Goal: Information Seeking & Learning: Learn about a topic

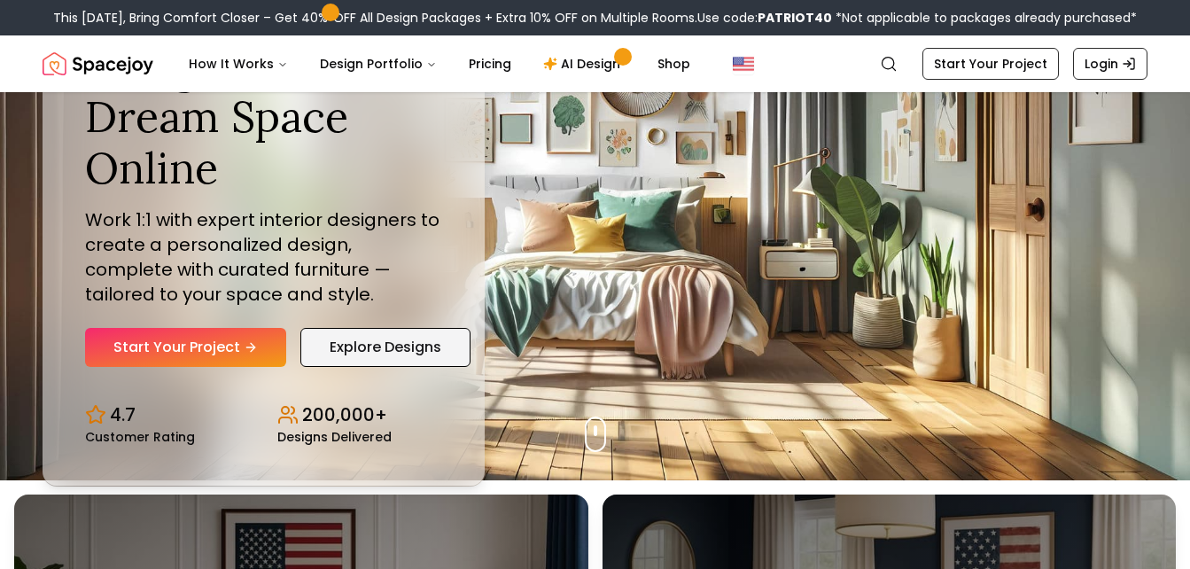
click at [391, 343] on link "Explore Designs" at bounding box center [385, 347] width 170 height 39
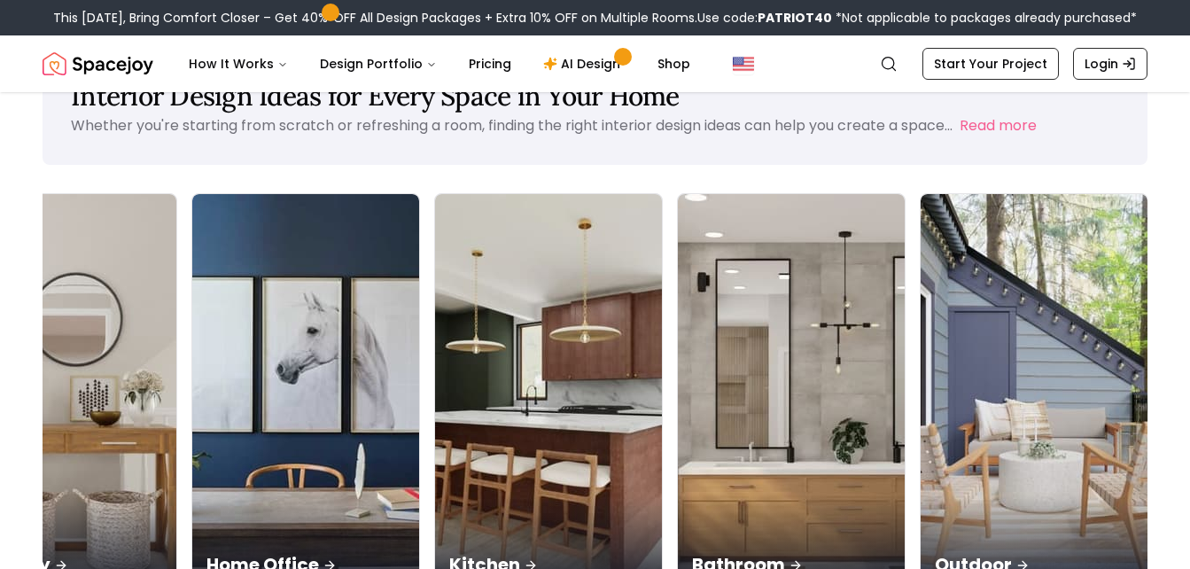
scroll to position [0, 1114]
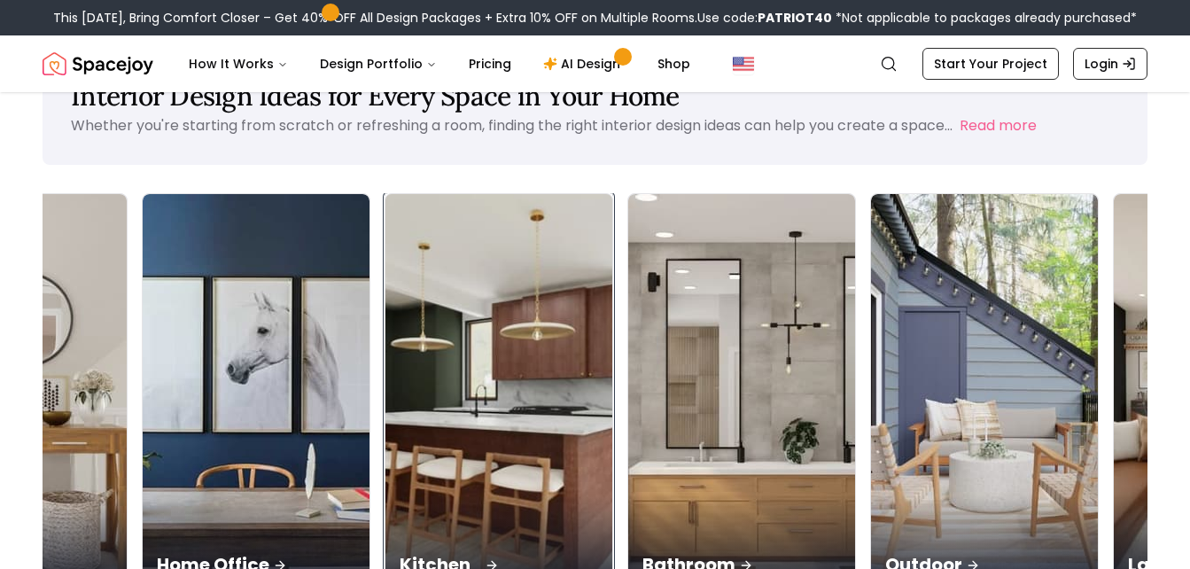
click at [516, 519] on div "Kitchen" at bounding box center [498, 544] width 227 height 99
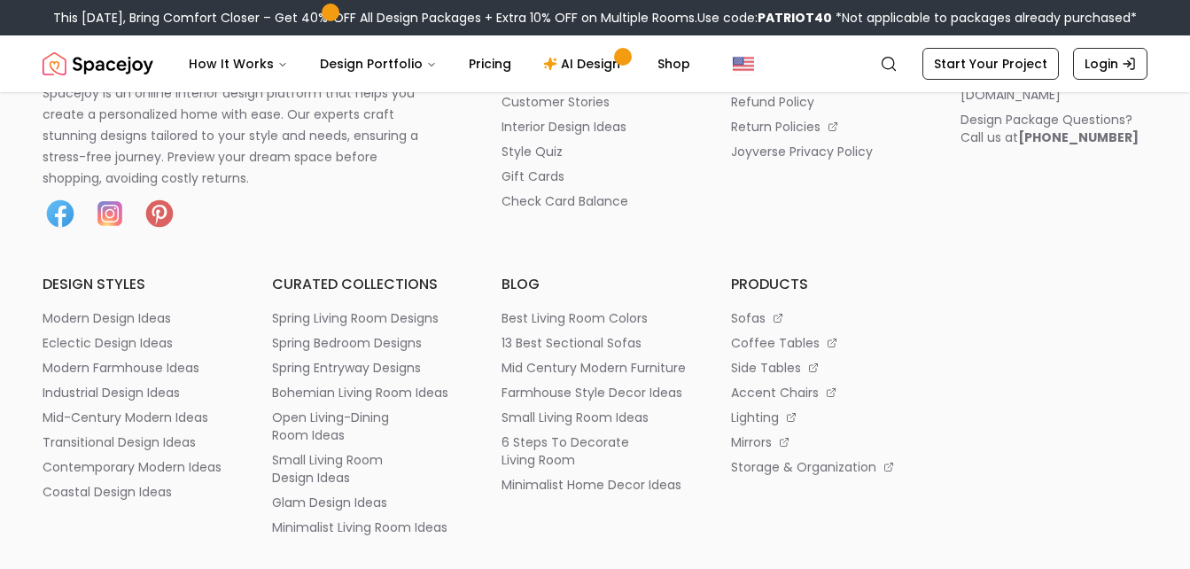
scroll to position [2313, 0]
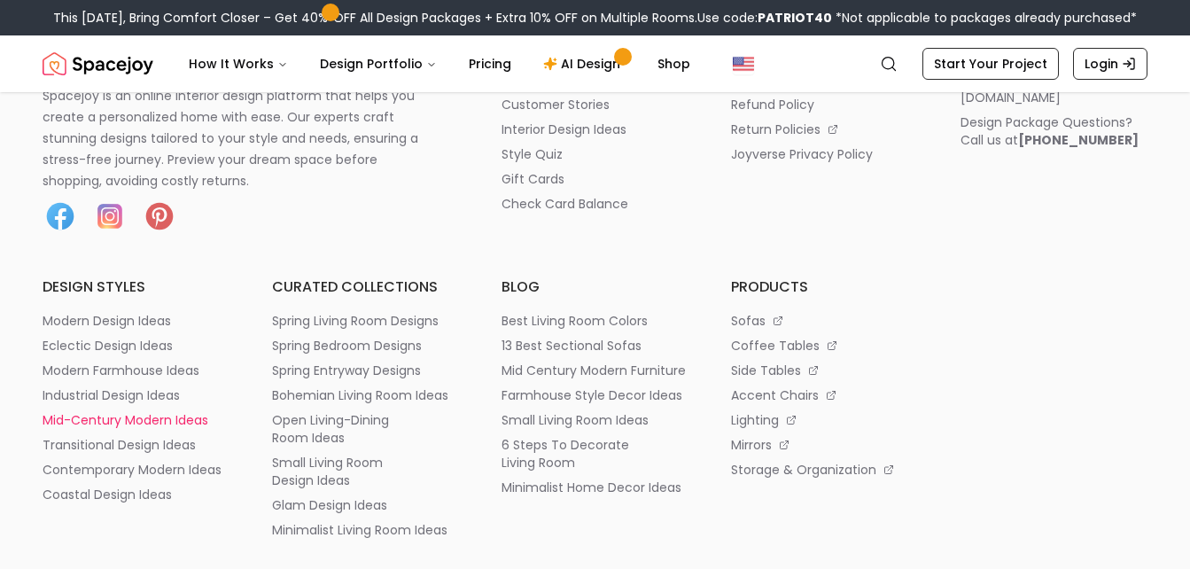
click at [180, 423] on p "mid-century modern ideas" at bounding box center [126, 420] width 166 height 18
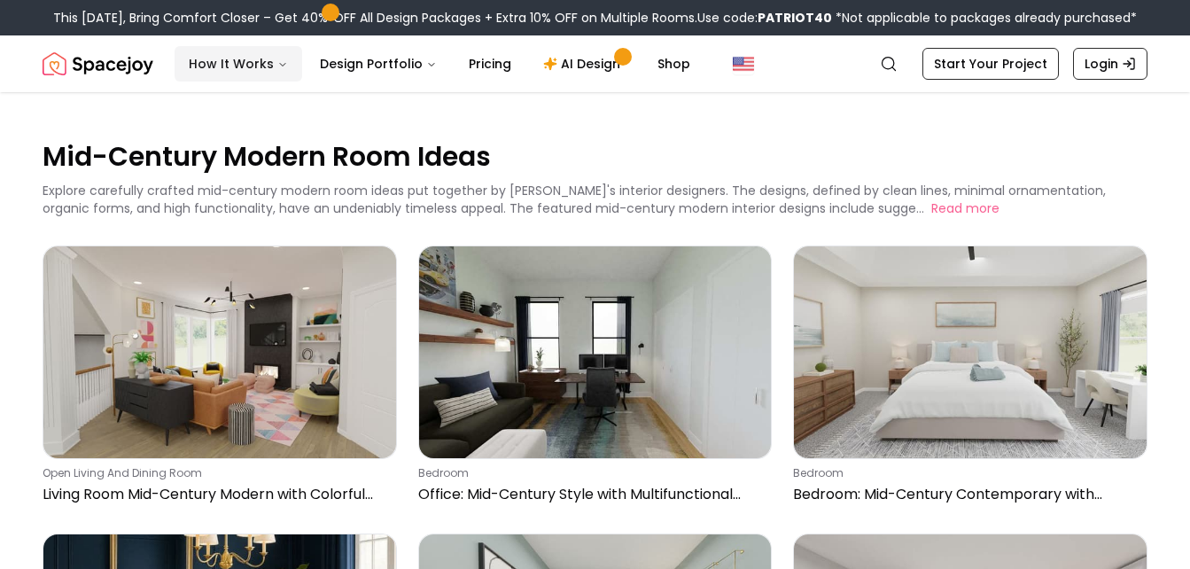
click at [261, 62] on button "How It Works" at bounding box center [238, 63] width 128 height 35
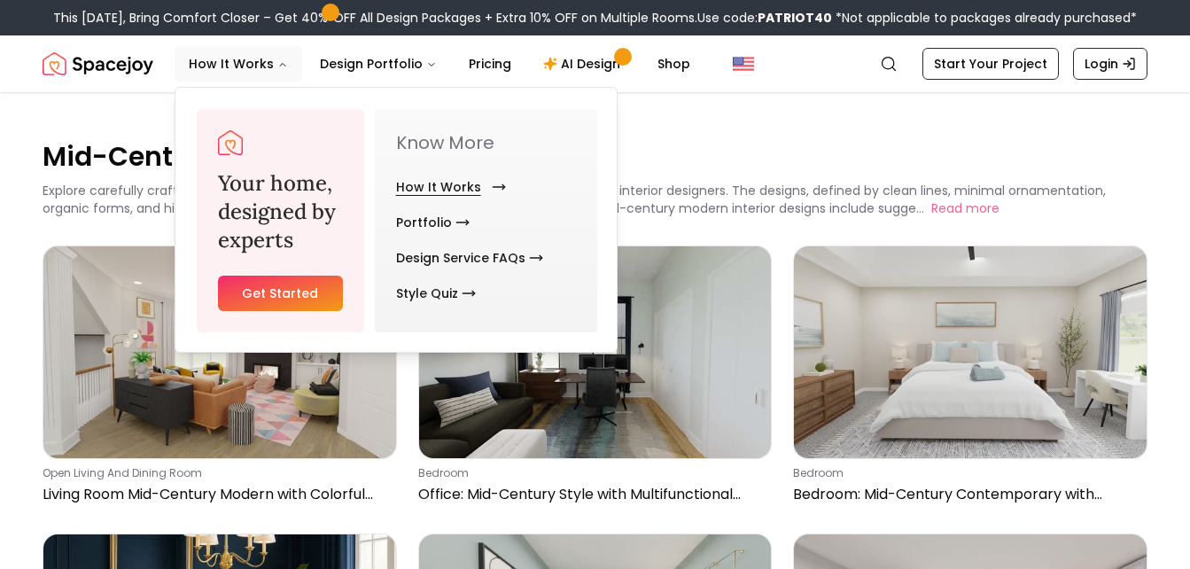
click at [477, 198] on link "How It Works" at bounding box center [447, 186] width 103 height 35
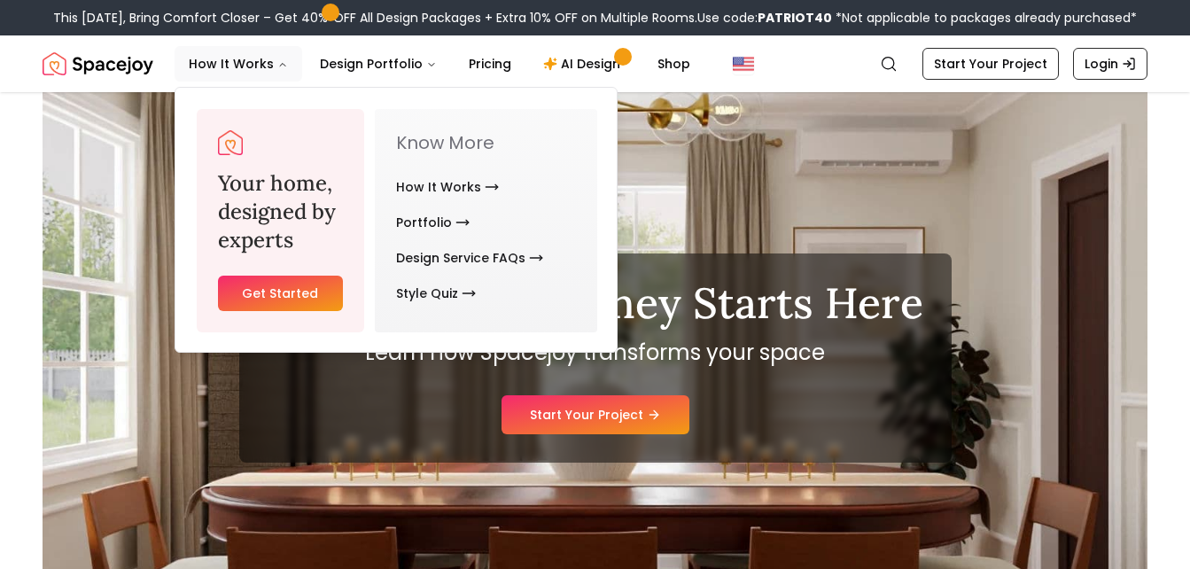
click at [670, 239] on div "Your Design Journey Starts Here Learn how Spacejoy transforms your space Start …" at bounding box center [595, 357] width 1105 height 531
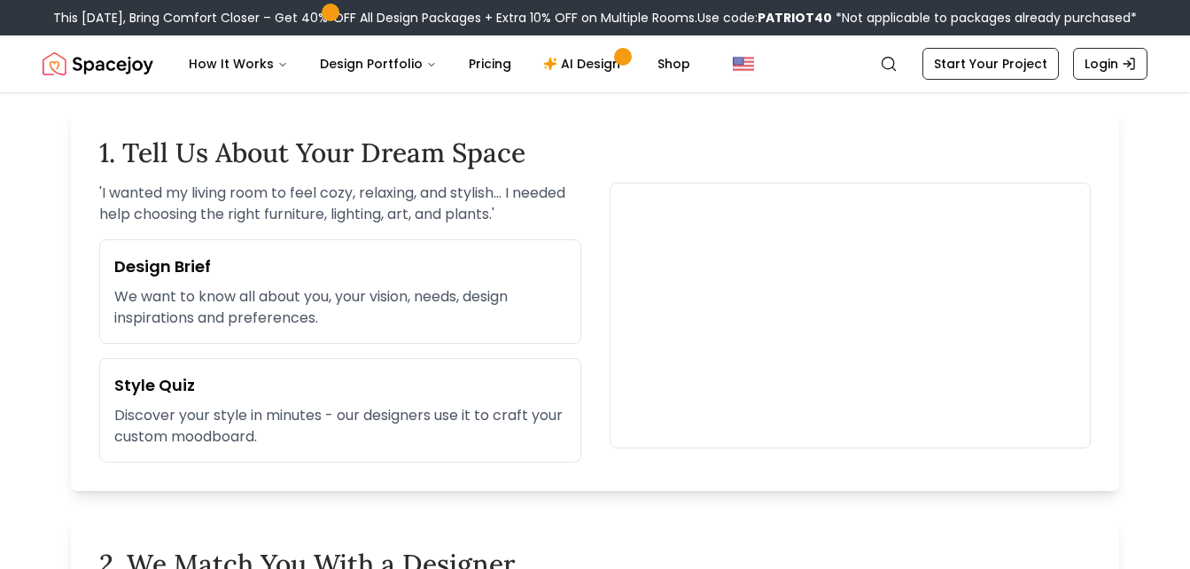
scroll to position [551, 0]
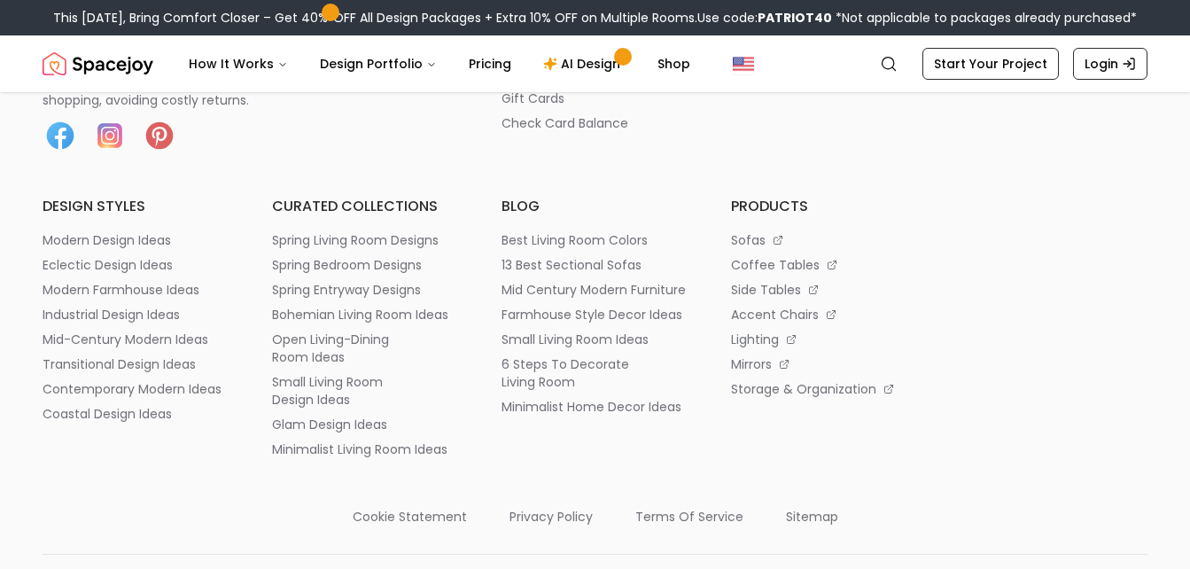
scroll to position [2313, 0]
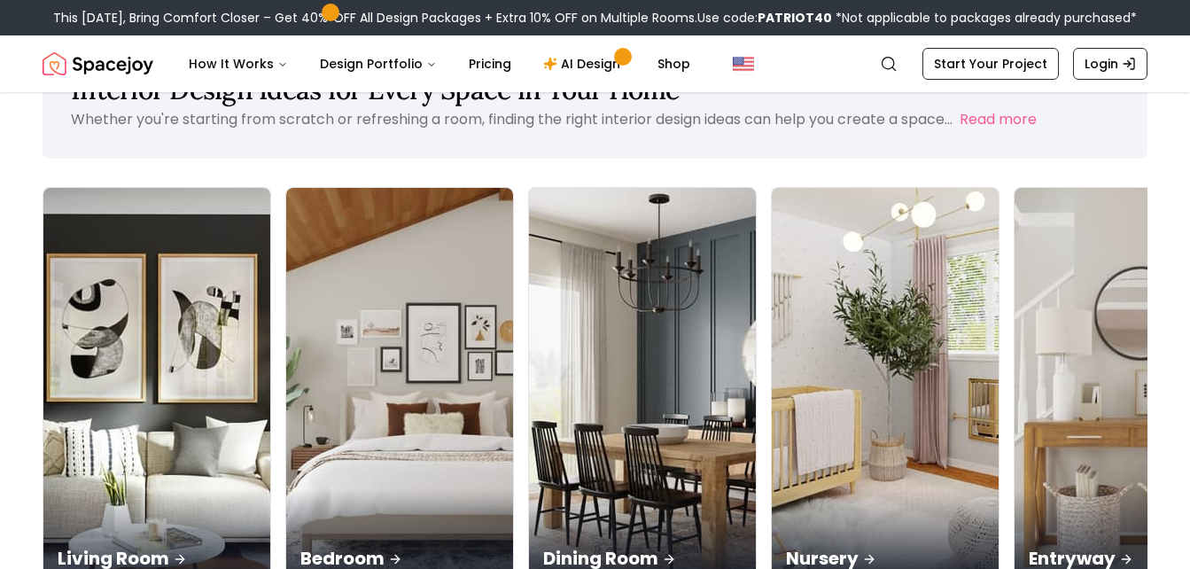
scroll to position [69, 0]
